Goal: Task Accomplishment & Management: Manage account settings

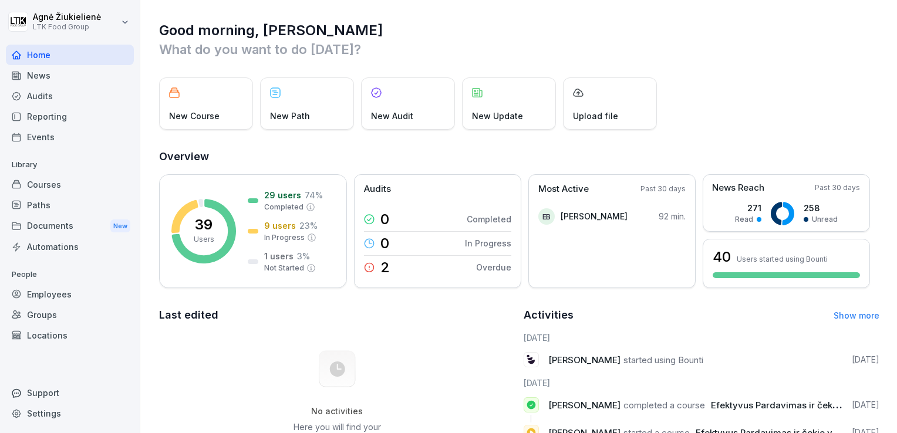
drag, startPoint x: 47, startPoint y: 335, endPoint x: 86, endPoint y: 317, distance: 42.8
click at [47, 335] on div "Locations" at bounding box center [70, 335] width 128 height 21
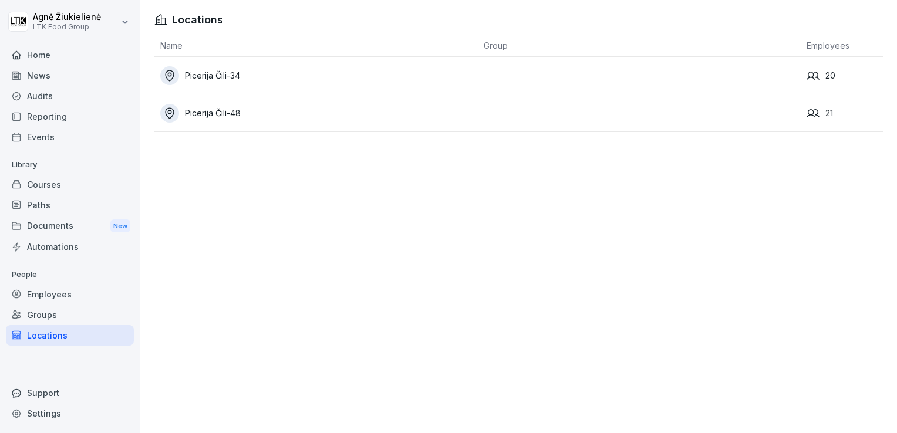
click at [218, 112] on div "Picerija Čili-48" at bounding box center [318, 113] width 317 height 19
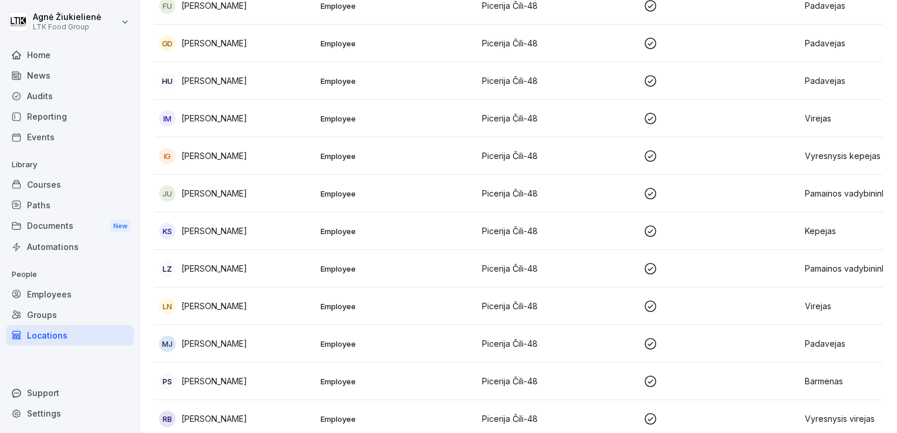
scroll to position [352, 0]
click at [237, 231] on p "[PERSON_NAME]" at bounding box center [214, 228] width 66 height 12
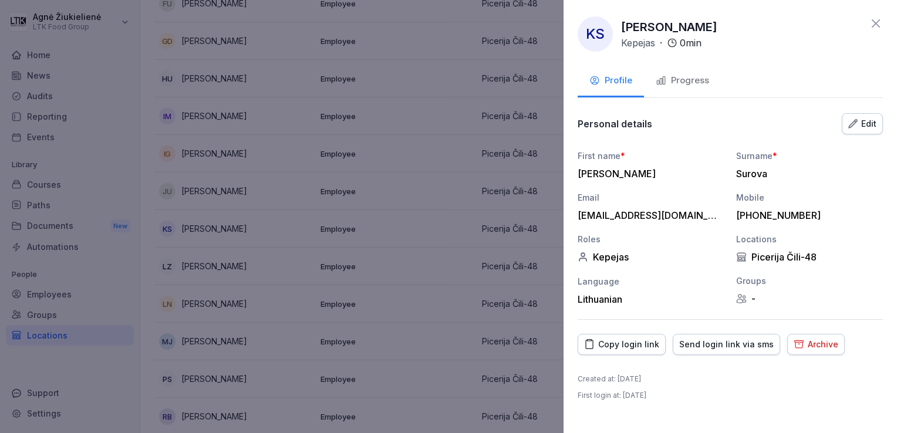
click at [688, 76] on div "Progress" at bounding box center [682, 80] width 53 height 13
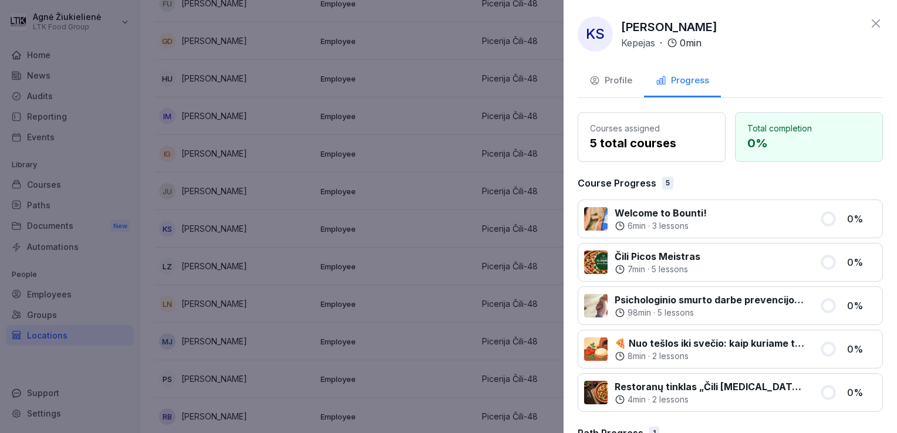
click at [606, 77] on div "Profile" at bounding box center [610, 80] width 43 height 13
